Goal: Information Seeking & Learning: Compare options

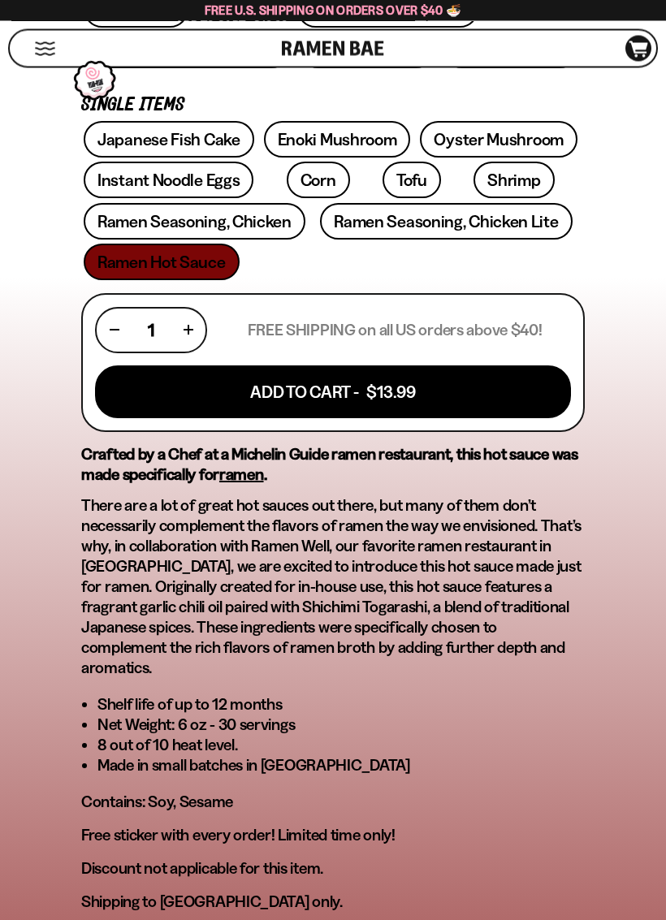
scroll to position [820, 0]
type input "**********"
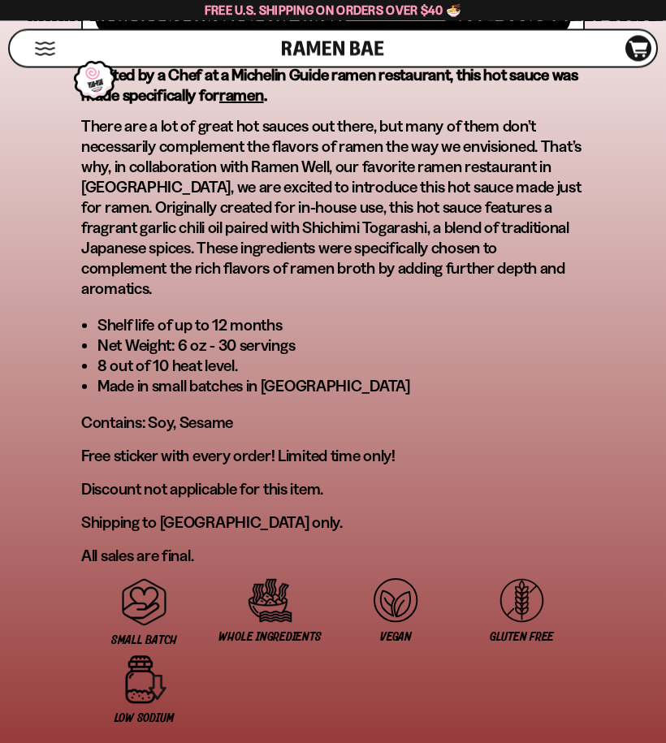
scroll to position [1200, 0]
click at [37, 33] on div "Shop" at bounding box center [148, 49] width 267 height 36
click at [41, 49] on button "Mobile Menu Trigger" at bounding box center [45, 49] width 22 height 14
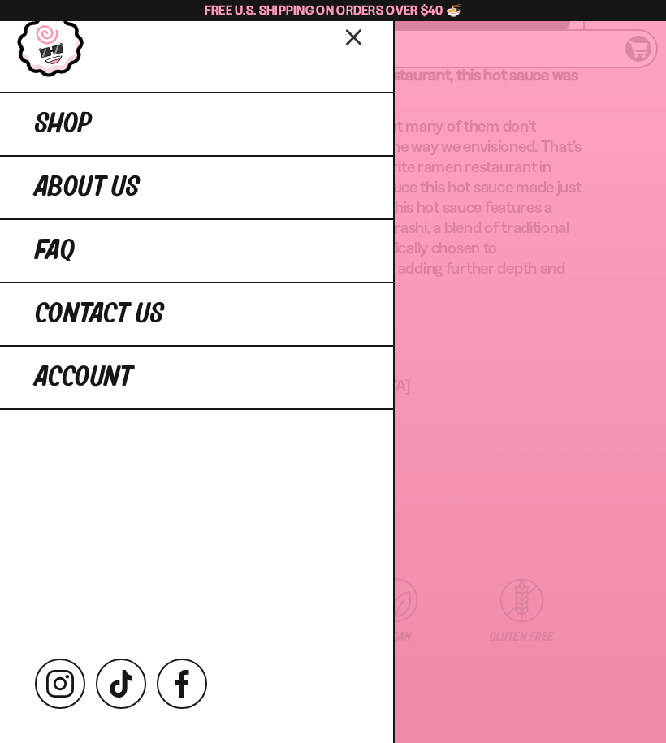
click at [56, 119] on span "Shop" at bounding box center [63, 124] width 57 height 29
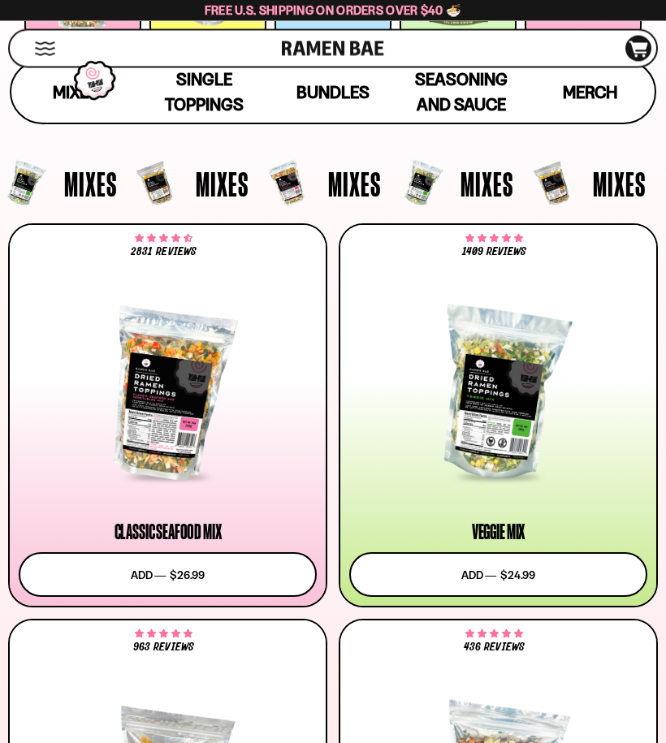
scroll to position [351, 0]
click at [206, 393] on div at bounding box center [168, 394] width 298 height 168
click at [562, 428] on div at bounding box center [498, 394] width 298 height 168
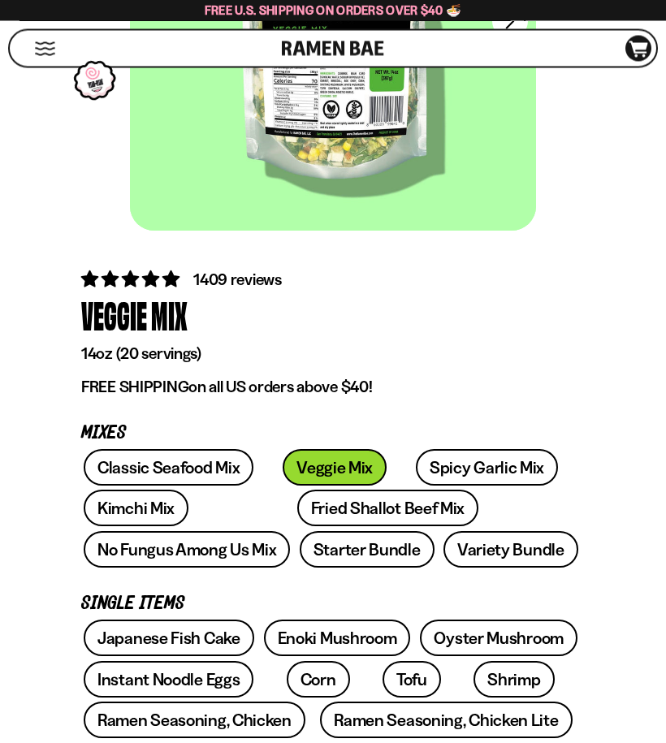
scroll to position [319, 0]
click at [351, 511] on link "Fried Shallot Beef Mix" at bounding box center [387, 508] width 181 height 37
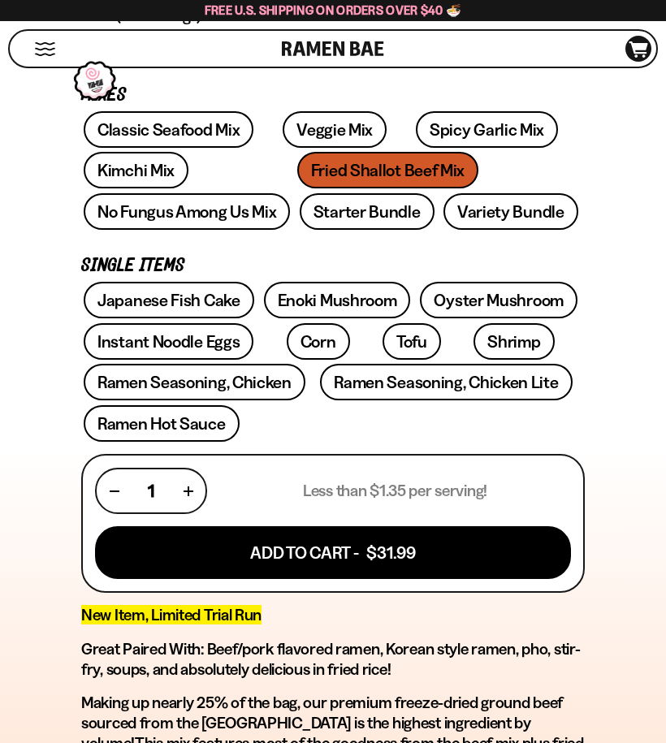
scroll to position [650, 0]
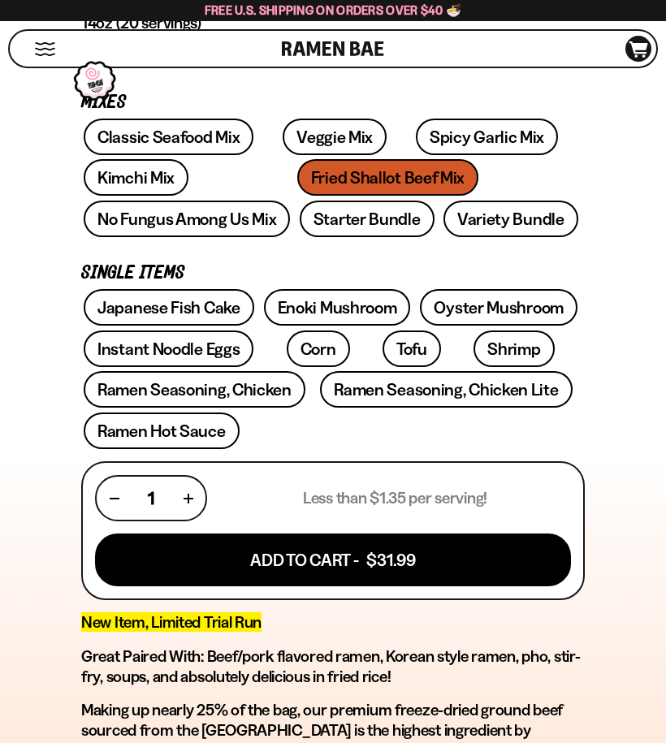
click at [158, 176] on link "Kimchi Mix" at bounding box center [136, 177] width 105 height 37
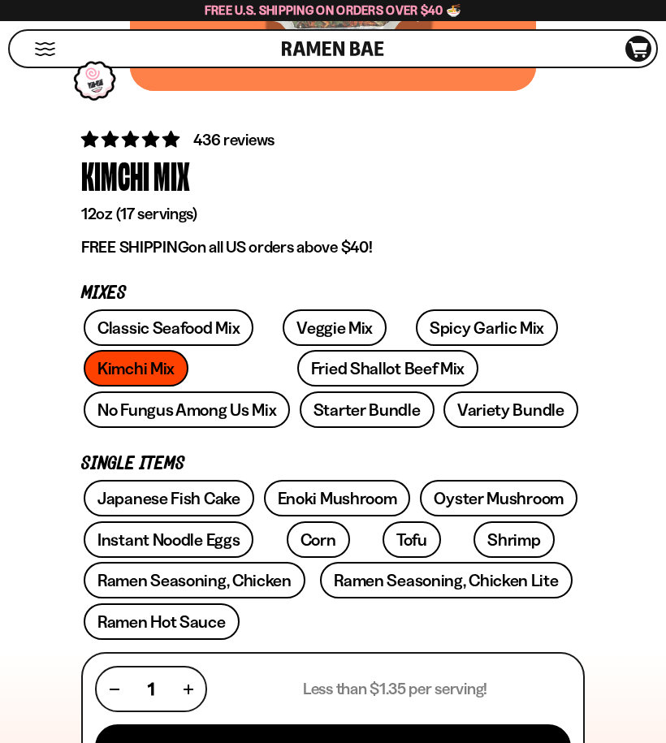
scroll to position [457, 0]
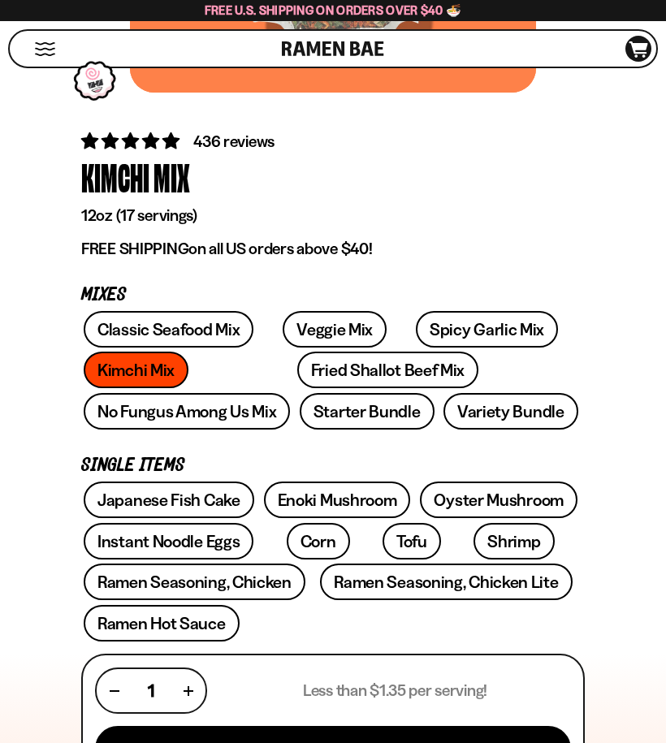
click at [300, 406] on link "Starter Bundle" at bounding box center [367, 411] width 135 height 37
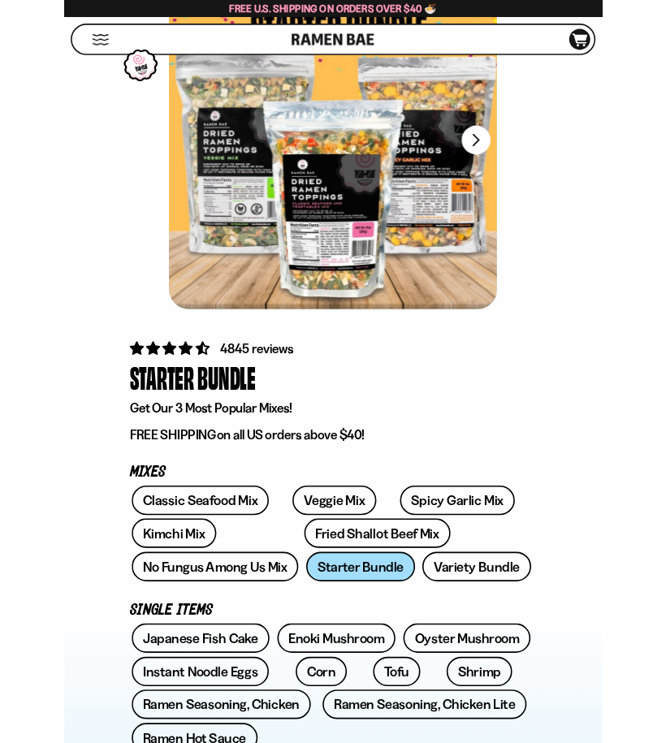
scroll to position [194, 0]
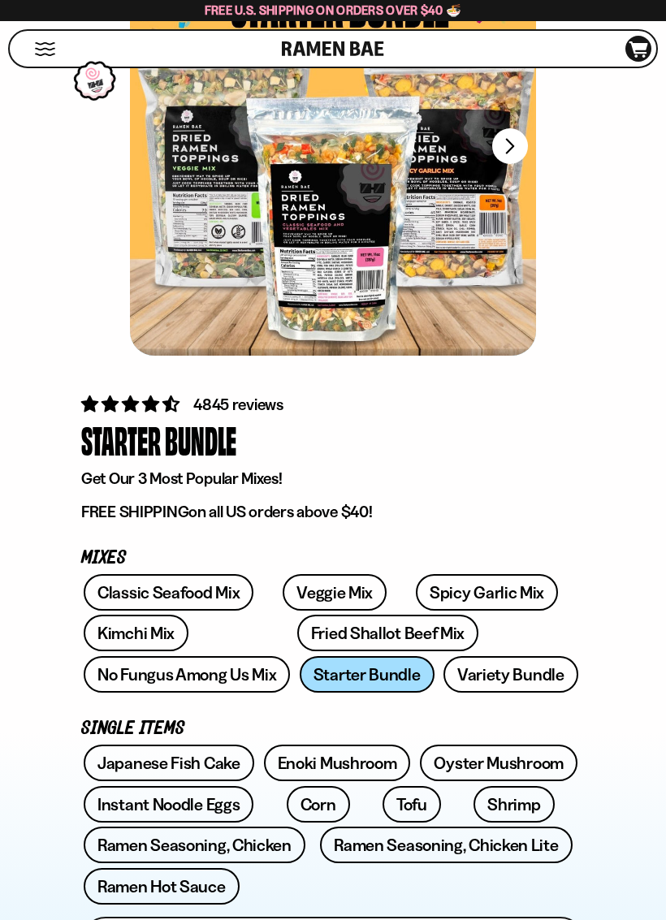
click at [443, 665] on link "Variety Bundle" at bounding box center [510, 674] width 135 height 37
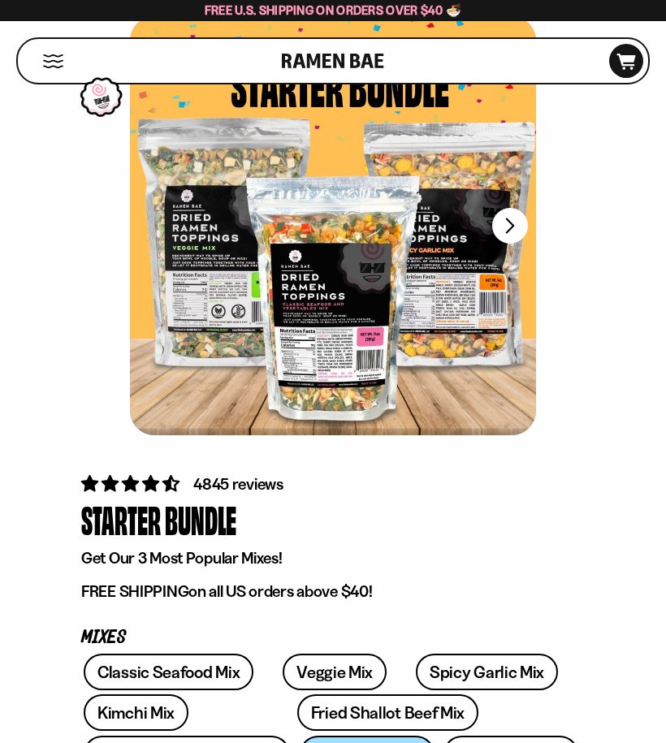
scroll to position [0, 0]
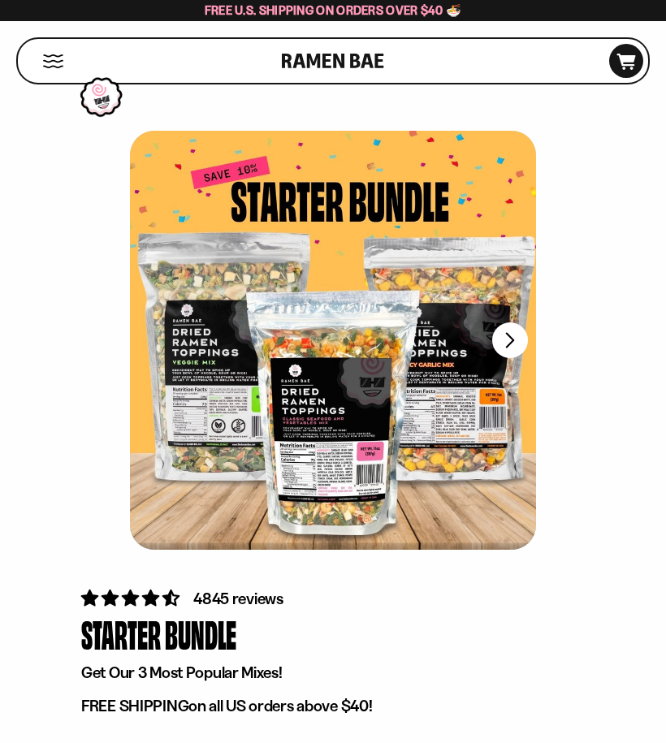
click at [49, 62] on button "Mobile Menu Trigger" at bounding box center [53, 61] width 22 height 14
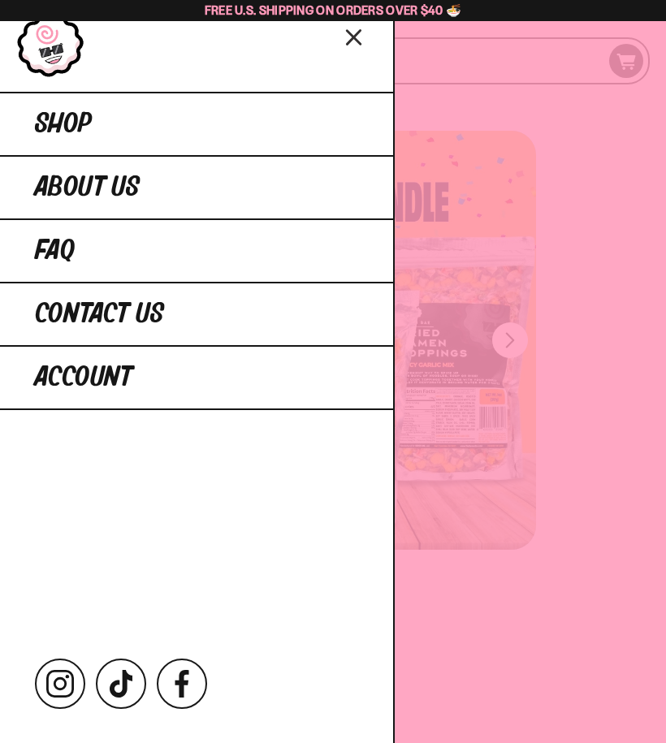
click at [329, 123] on link "Shop" at bounding box center [196, 123] width 393 height 63
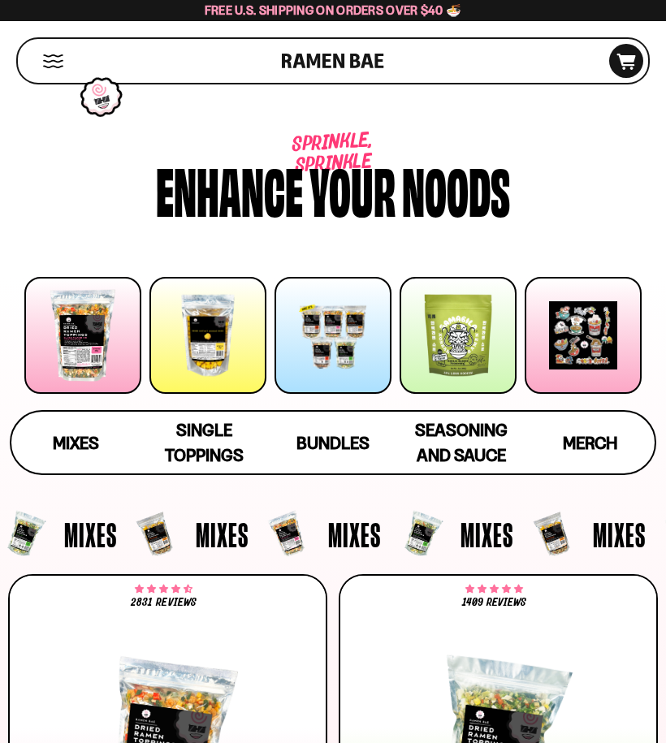
click at [220, 349] on div at bounding box center [207, 335] width 117 height 117
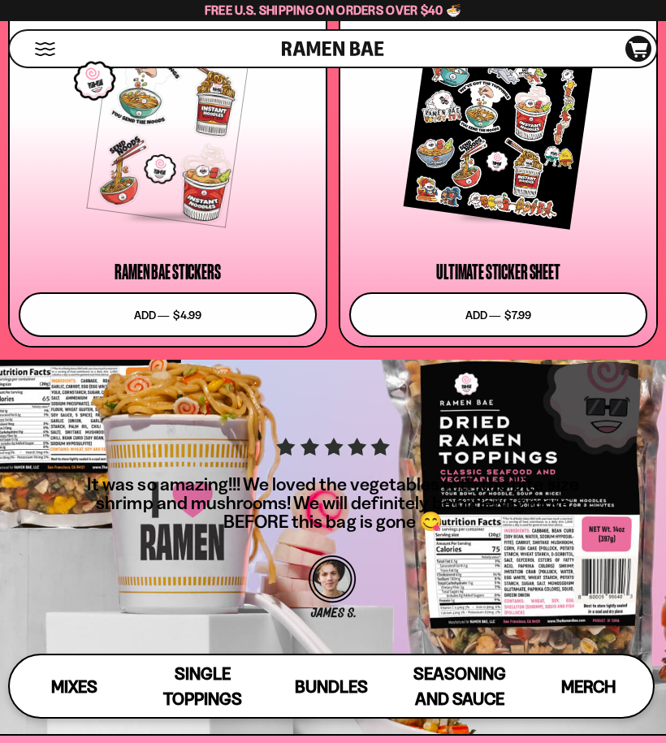
scroll to position [7219, 0]
